Goal: Check status

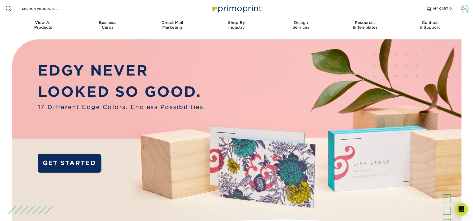
click at [465, 7] on span at bounding box center [464, 8] width 7 height 7
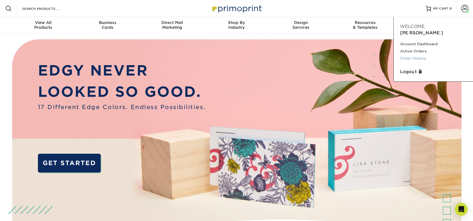
click at [421, 55] on link "Order History" at bounding box center [433, 58] width 67 height 7
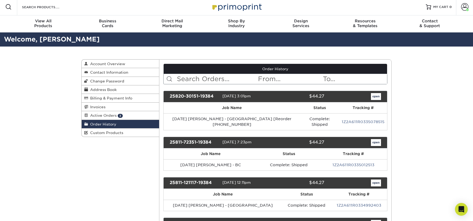
scroll to position [5, 0]
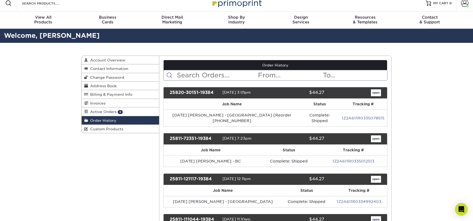
click at [105, 110] on span "Active Orders" at bounding box center [102, 111] width 29 height 4
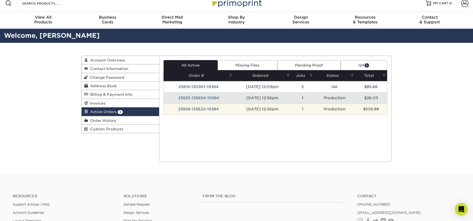
click at [195, 107] on td "25828-125622-19384" at bounding box center [199, 108] width 70 height 11
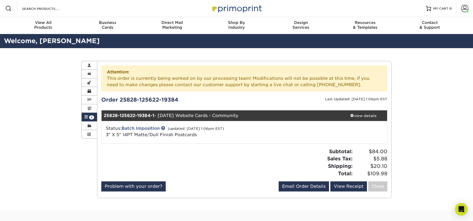
click at [86, 116] on span at bounding box center [86, 117] width 4 height 4
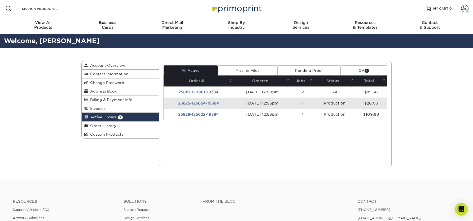
click at [205, 100] on td "25825-125654-19384" at bounding box center [199, 102] width 70 height 11
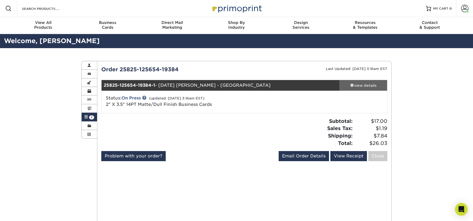
click at [357, 86] on div "view details" at bounding box center [364, 85] width 48 height 5
